Goal: Check status: Check status

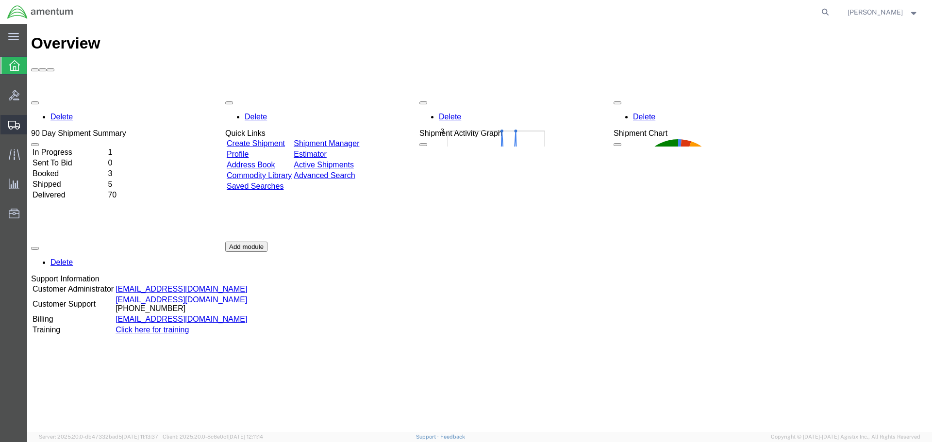
click at [0, 0] on span "Shipment Manager" at bounding box center [0, 0] width 0 height 0
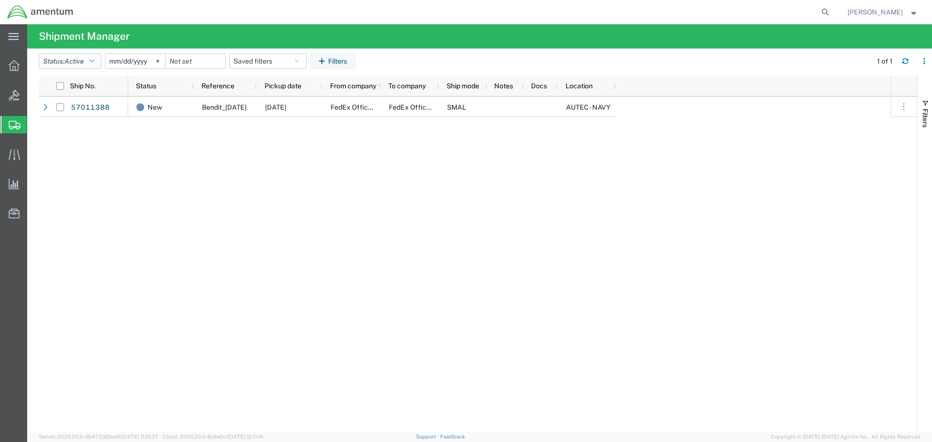
click at [98, 60] on button "Status: Active" at bounding box center [70, 61] width 63 height 16
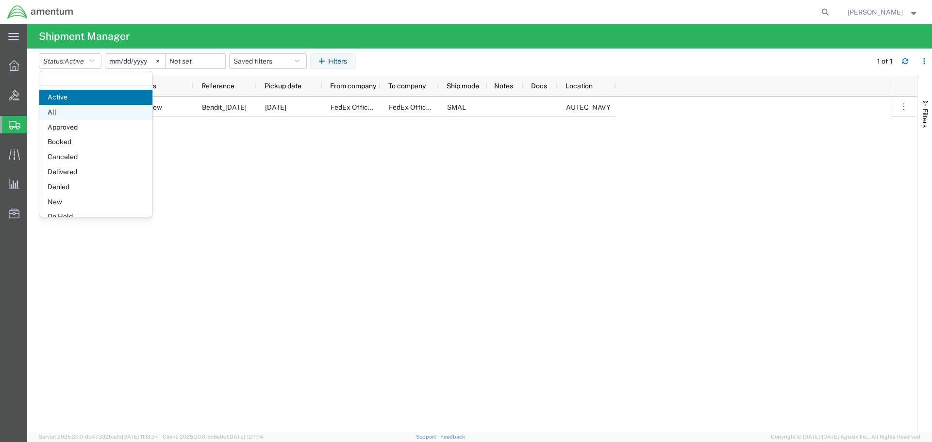
click at [84, 112] on span "All" at bounding box center [95, 112] width 113 height 15
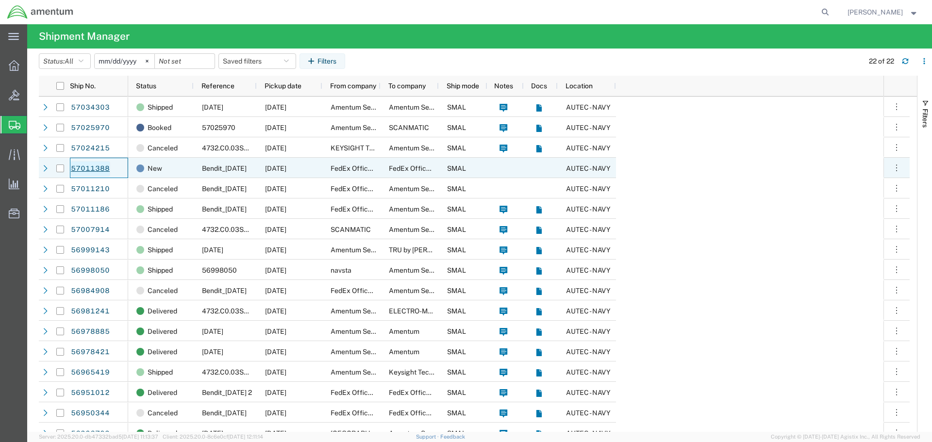
click at [85, 165] on link "57011388" at bounding box center [90, 169] width 40 height 16
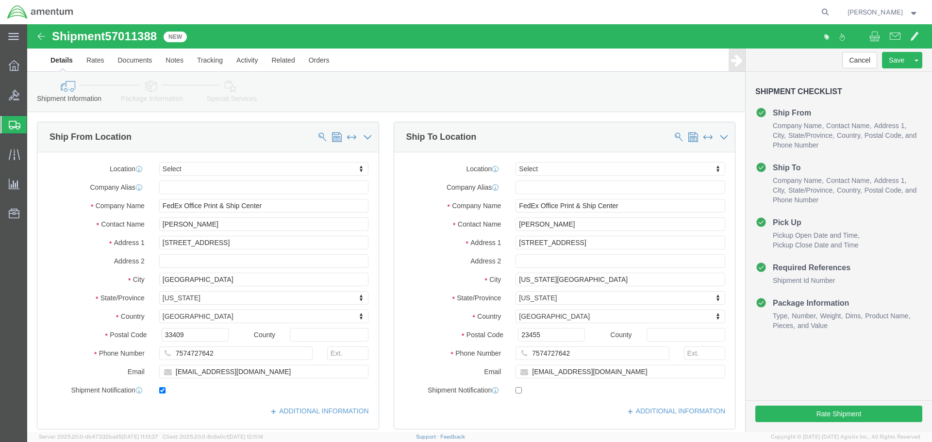
select select
click link "Tracking"
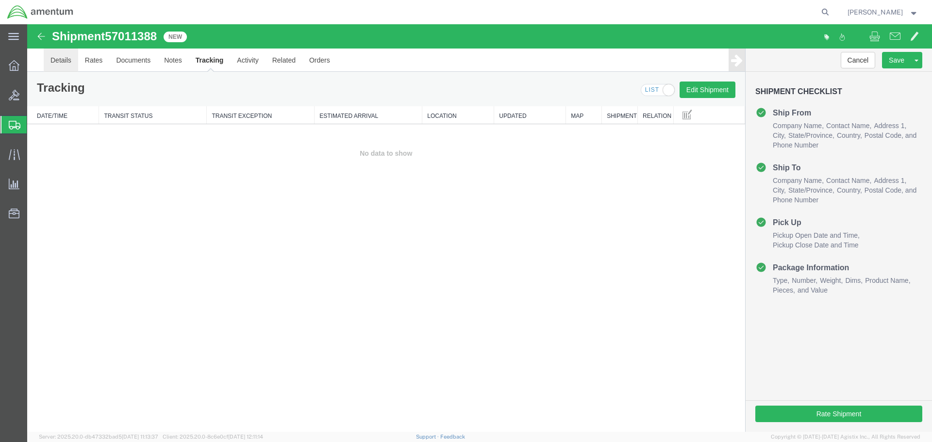
click at [60, 57] on link "Details" at bounding box center [61, 60] width 34 height 23
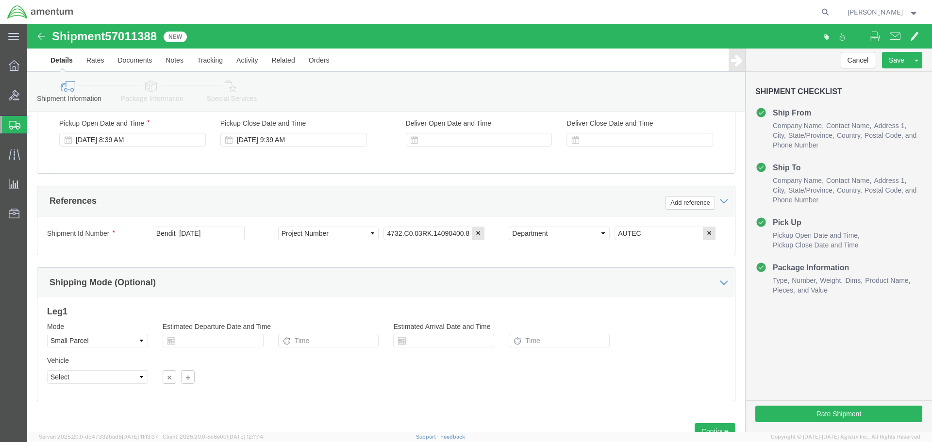
scroll to position [426, 0]
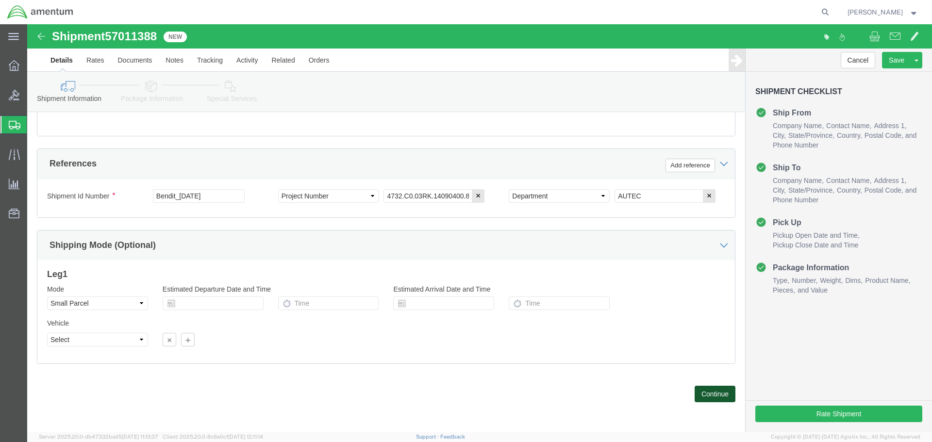
click button "Continue"
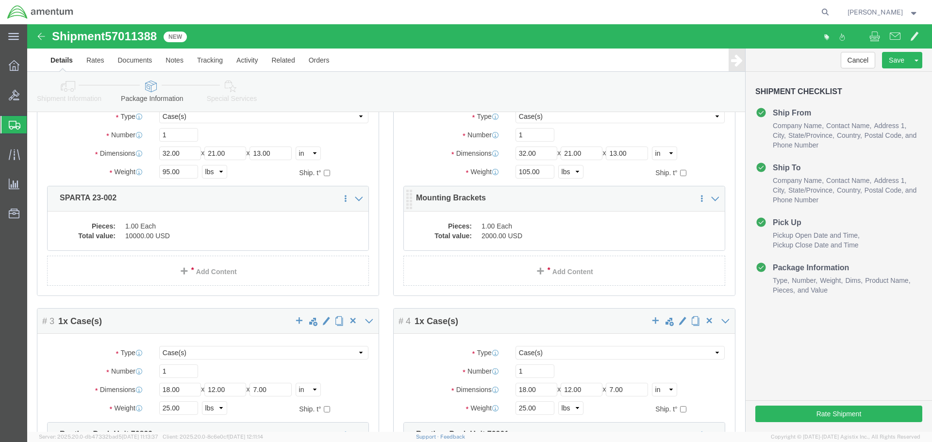
scroll to position [0, 0]
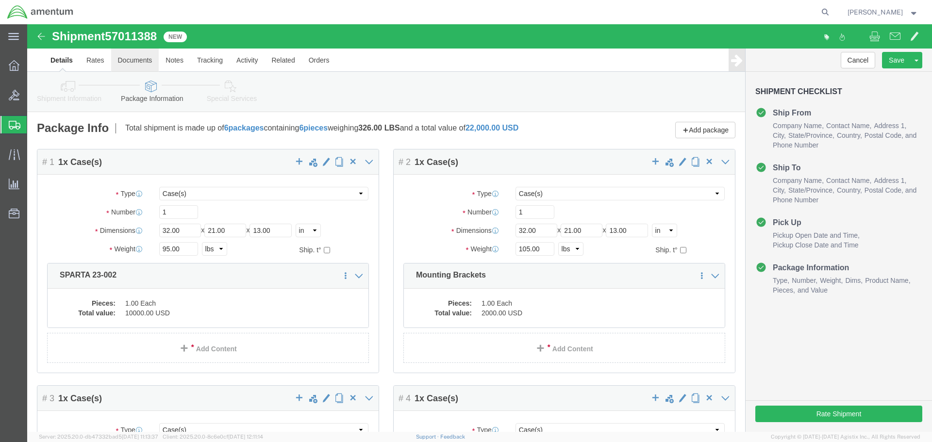
click link "Documents"
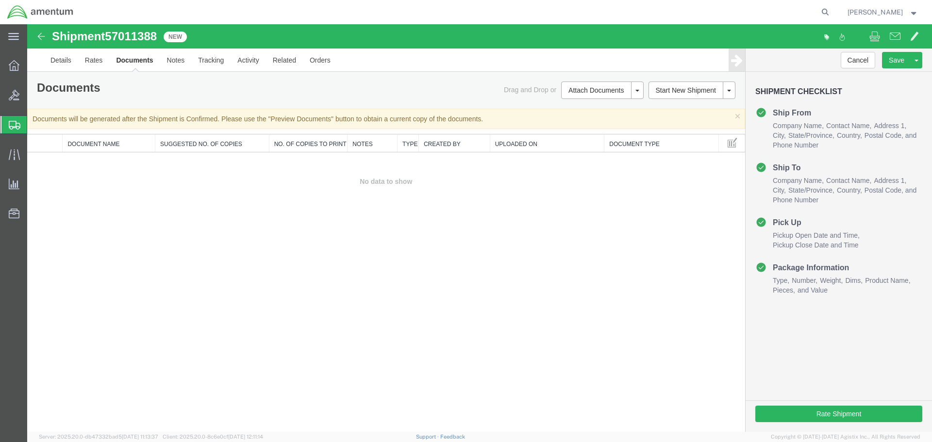
click at [39, 35] on img at bounding box center [41, 37] width 12 height 12
